Goal: Complete application form: Complete application form

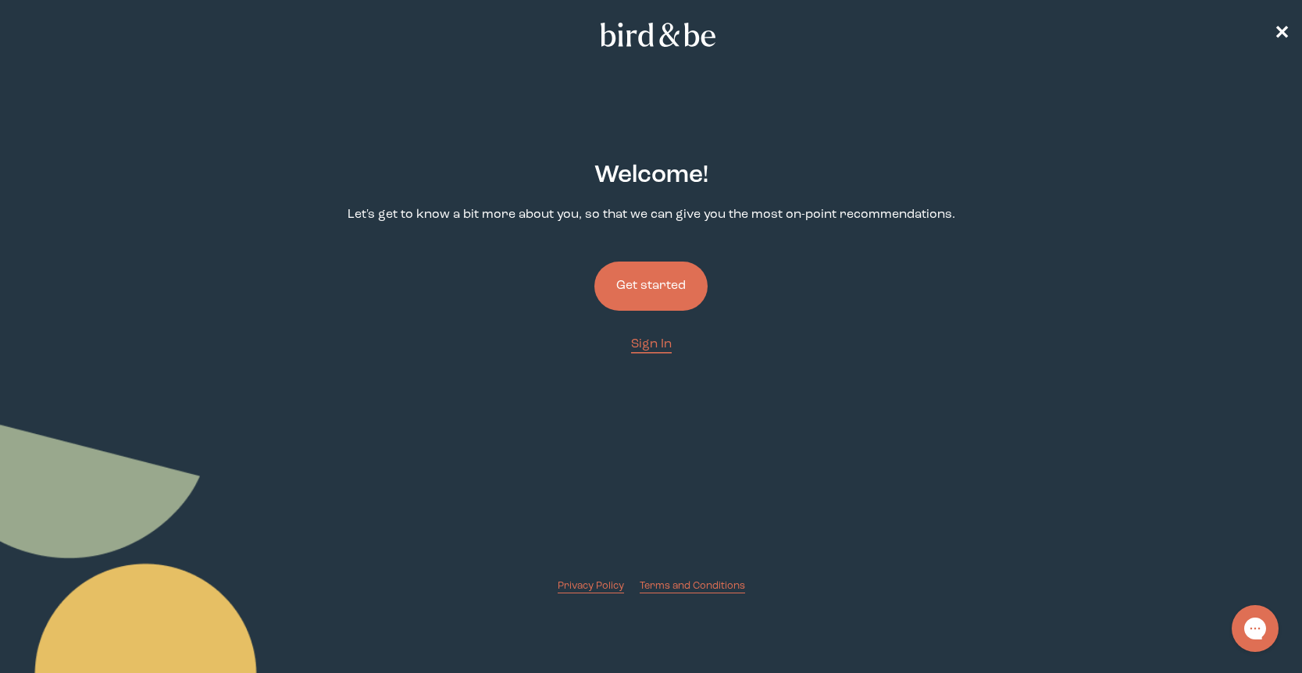
click at [641, 285] on button "Get started" at bounding box center [650, 286] width 113 height 49
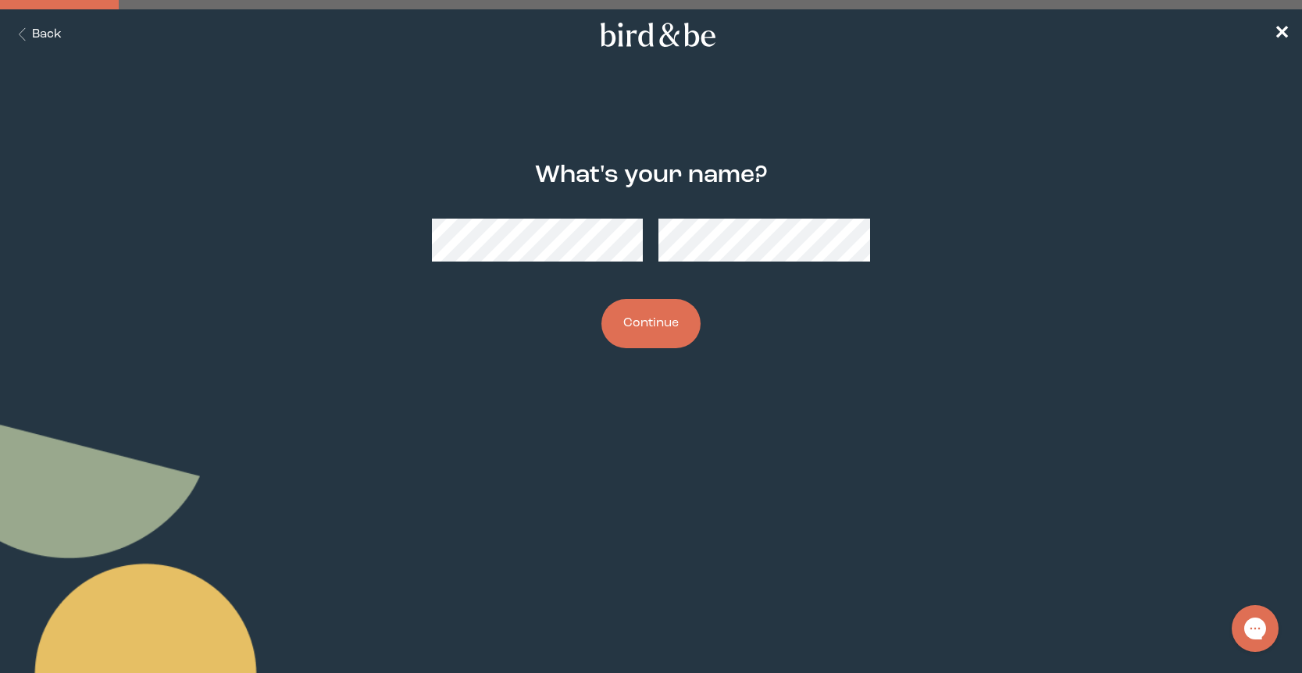
click at [638, 329] on button "Continue" at bounding box center [650, 323] width 99 height 49
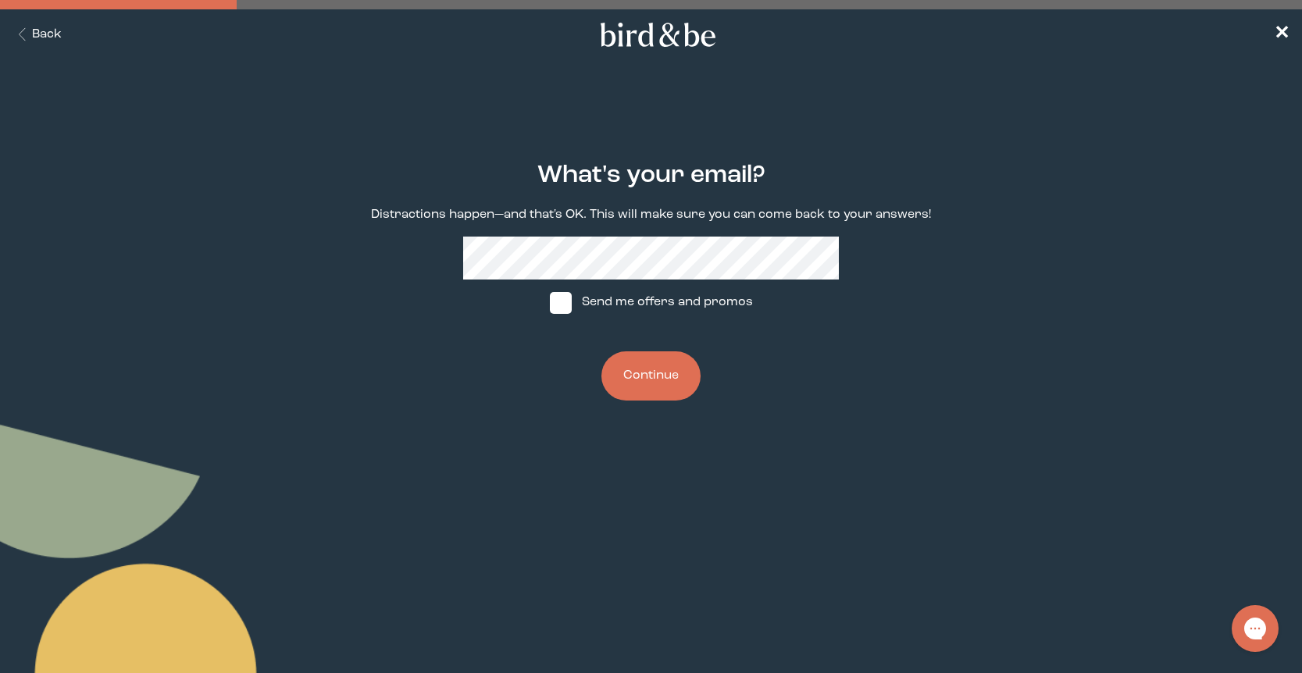
click at [657, 375] on button "Continue" at bounding box center [650, 375] width 99 height 49
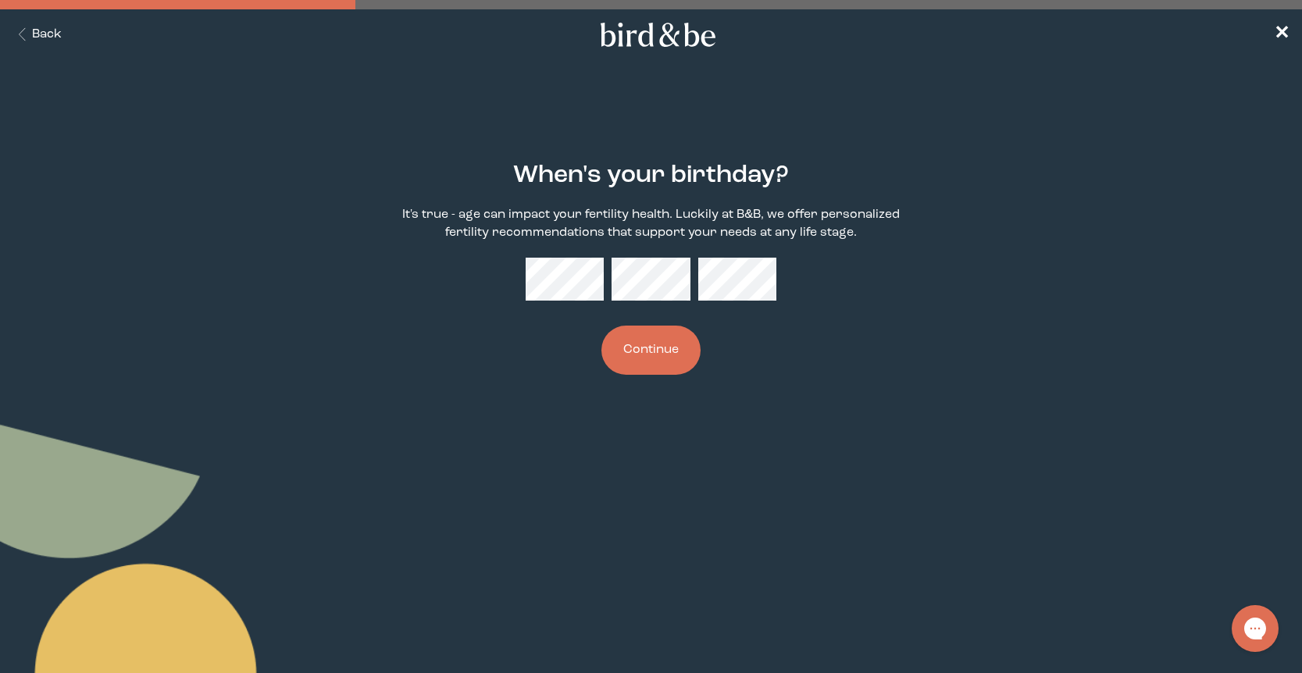
click at [655, 362] on button "Continue" at bounding box center [650, 350] width 99 height 49
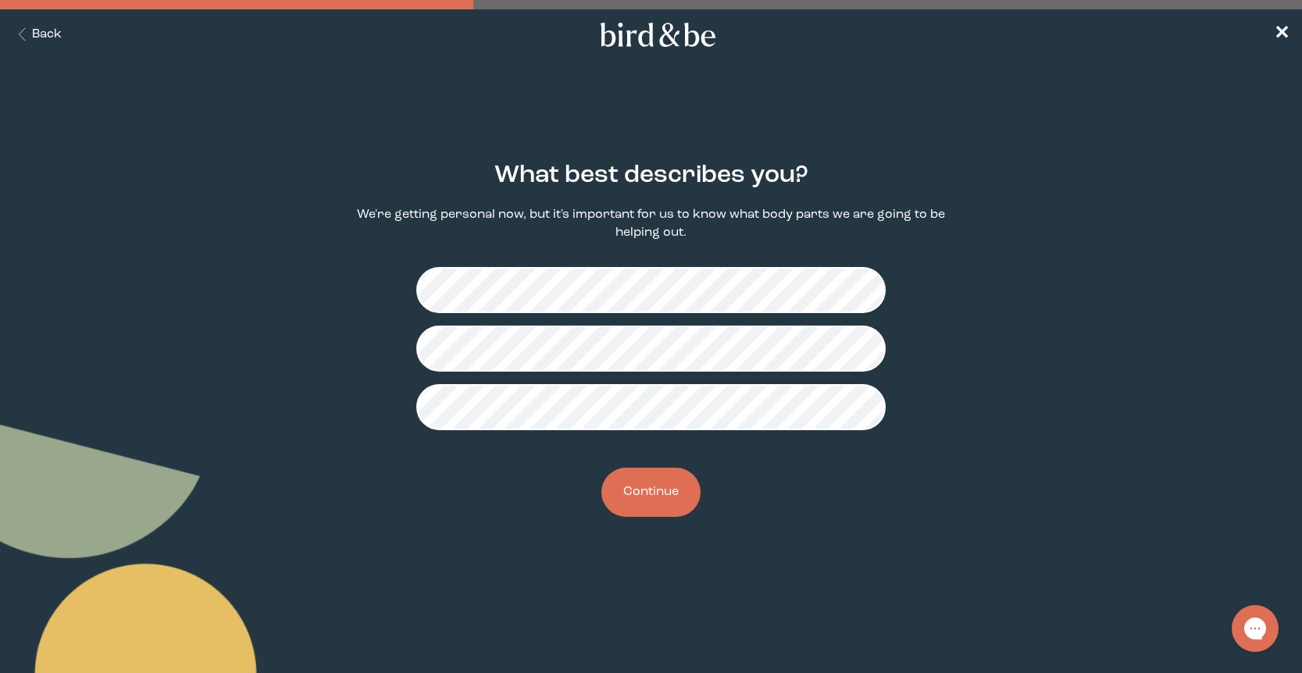
click at [680, 505] on button "Continue" at bounding box center [650, 492] width 99 height 49
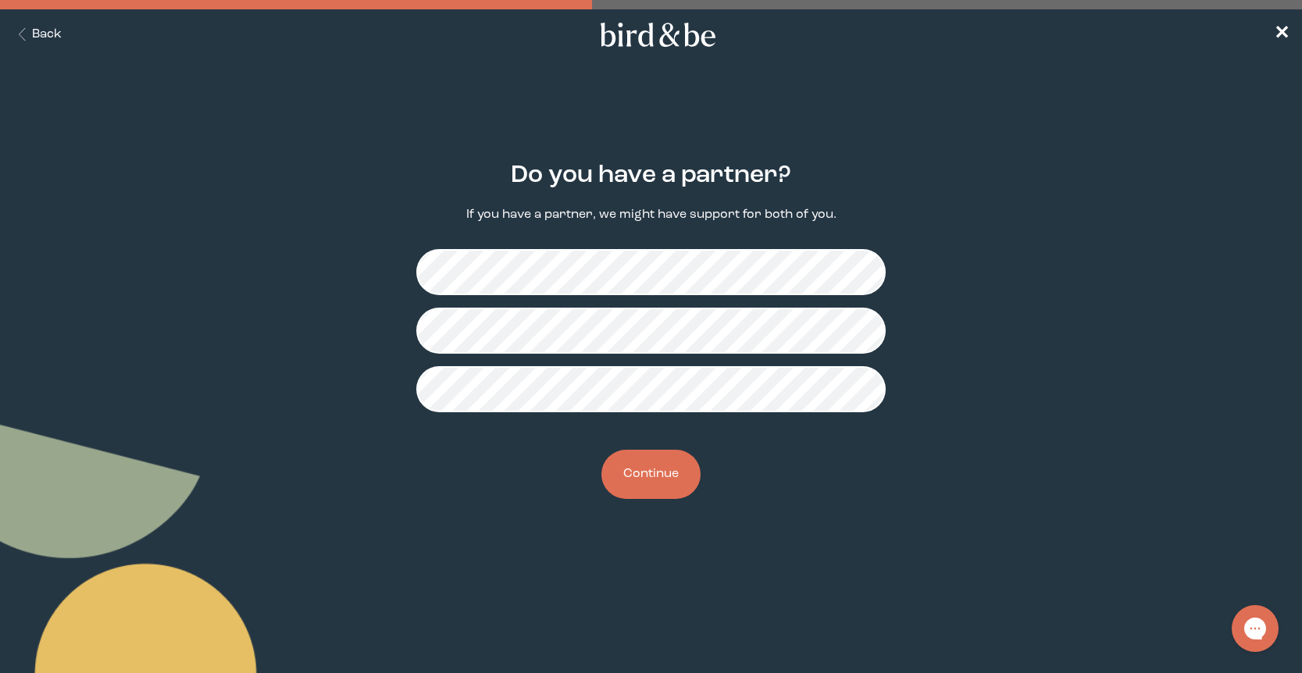
click at [659, 469] on button "Continue" at bounding box center [650, 474] width 99 height 49
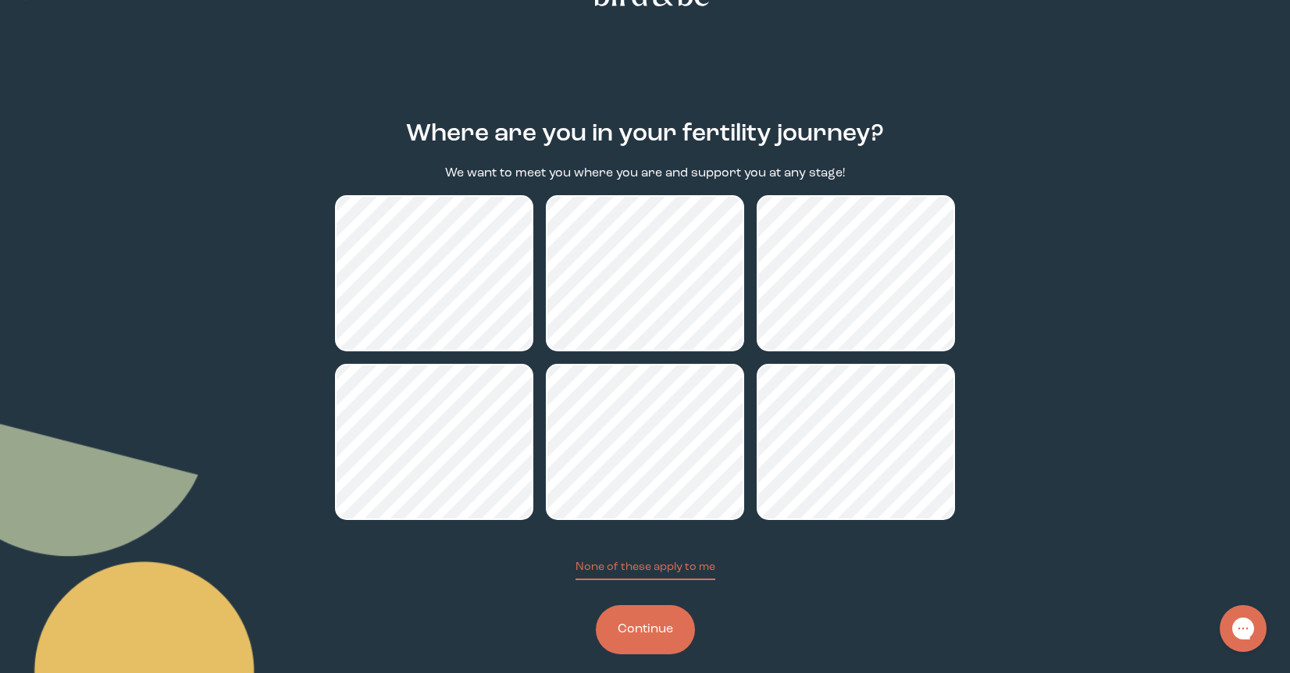
scroll to position [59, 0]
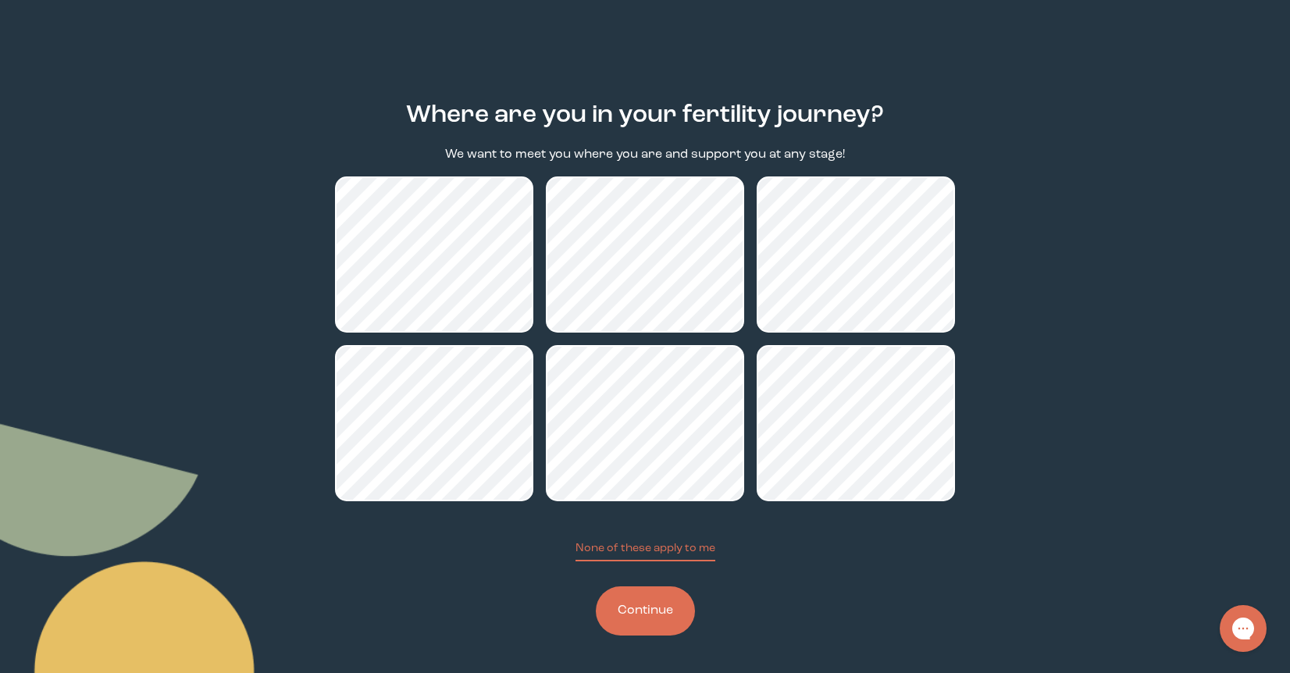
click at [646, 609] on button "Continue" at bounding box center [645, 611] width 99 height 49
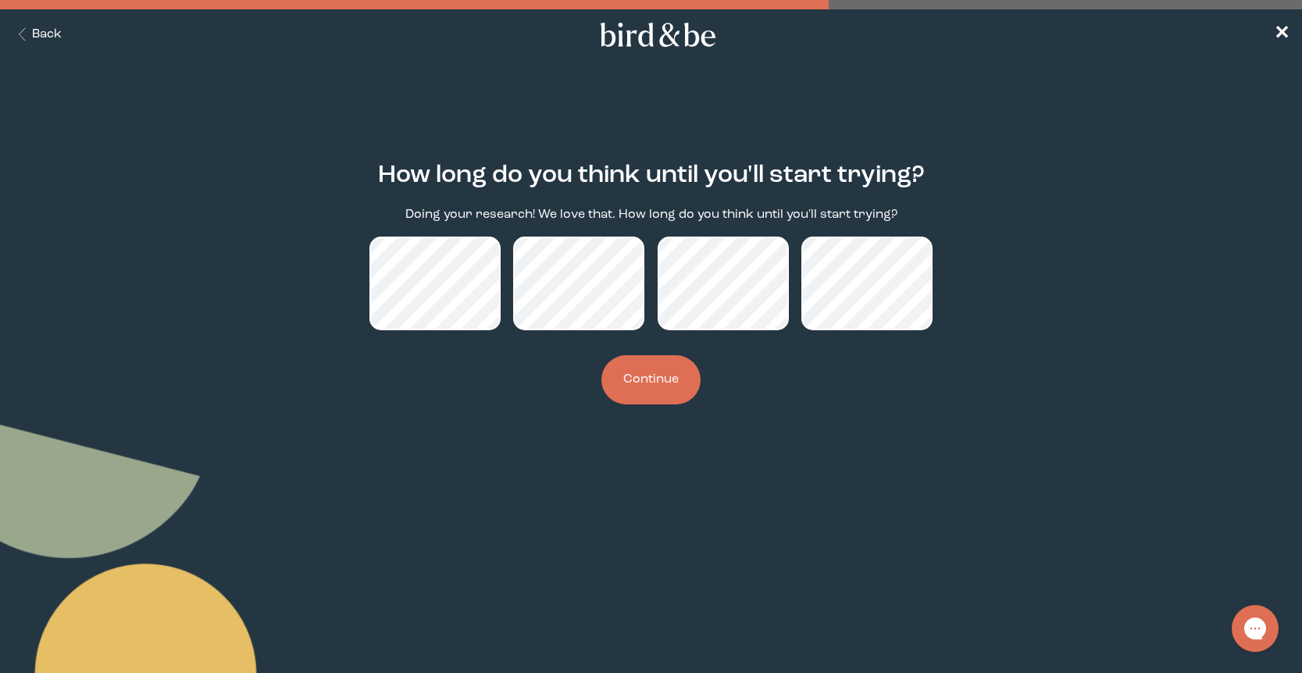
click at [639, 384] on button "Continue" at bounding box center [650, 379] width 99 height 49
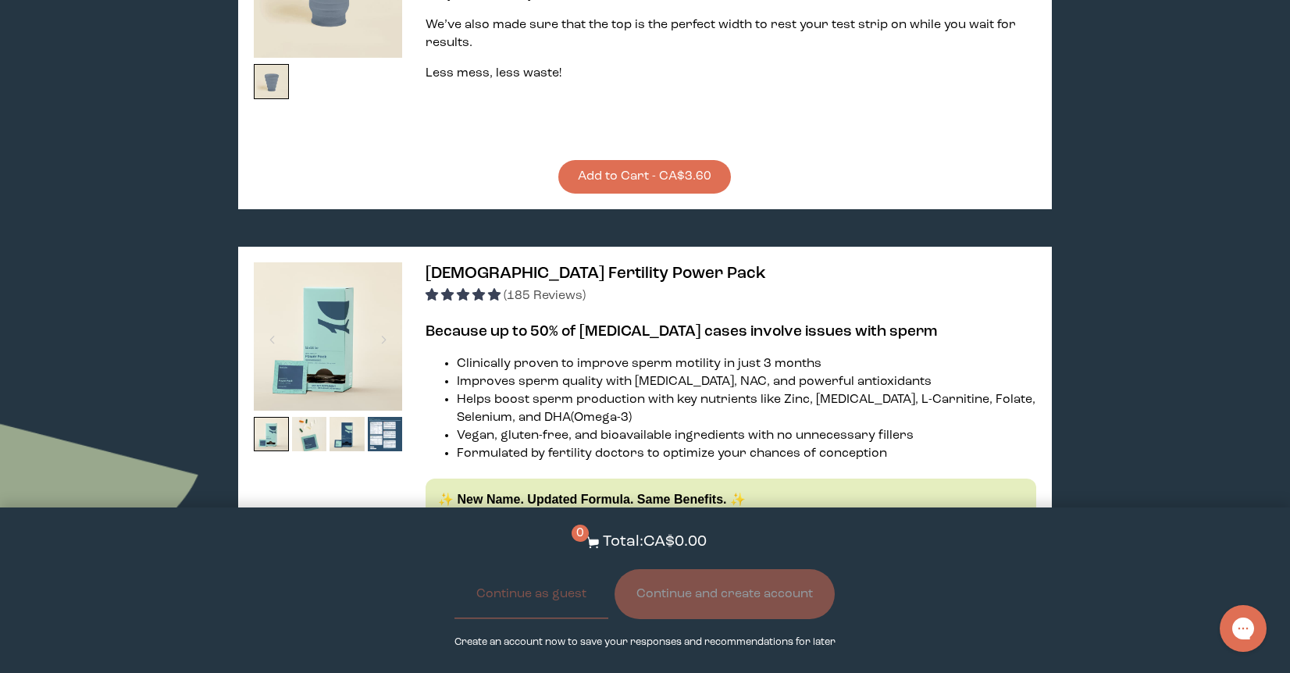
scroll to position [1614, 0]
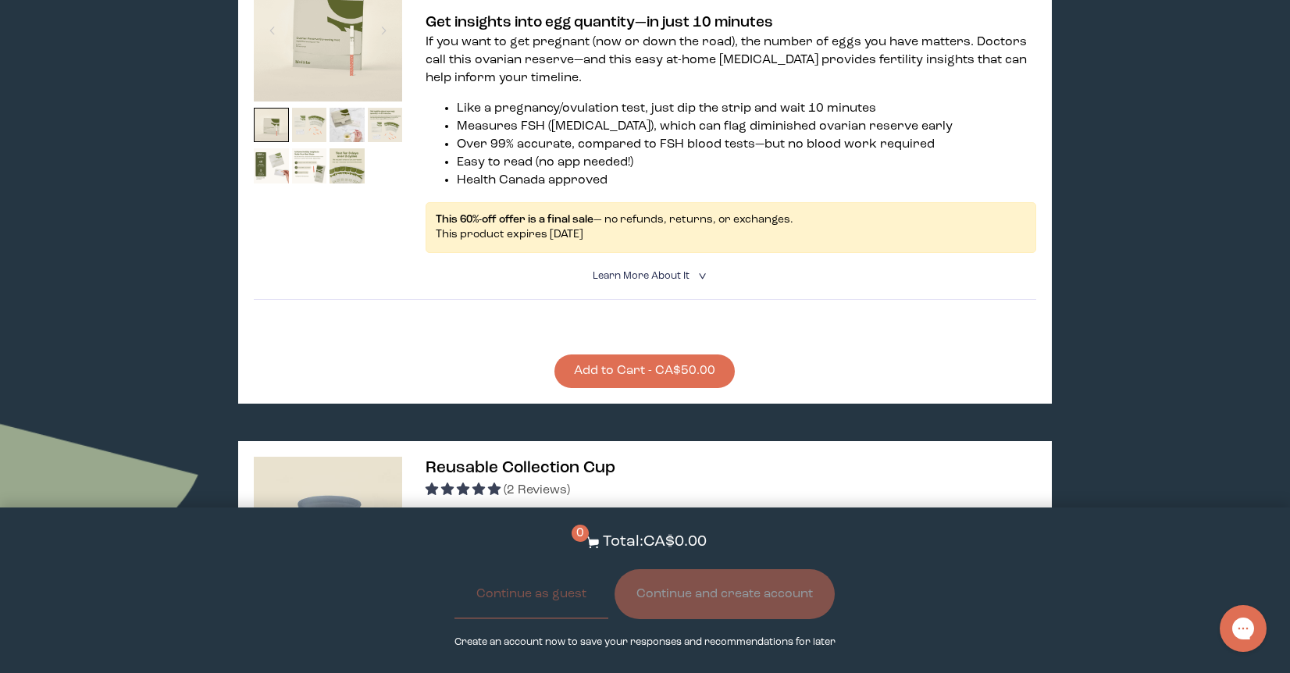
drag, startPoint x: 1504, startPoint y: 242, endPoint x: 1546, endPoint y: 266, distance: 48.0
